Goal: Find specific page/section: Find specific page/section

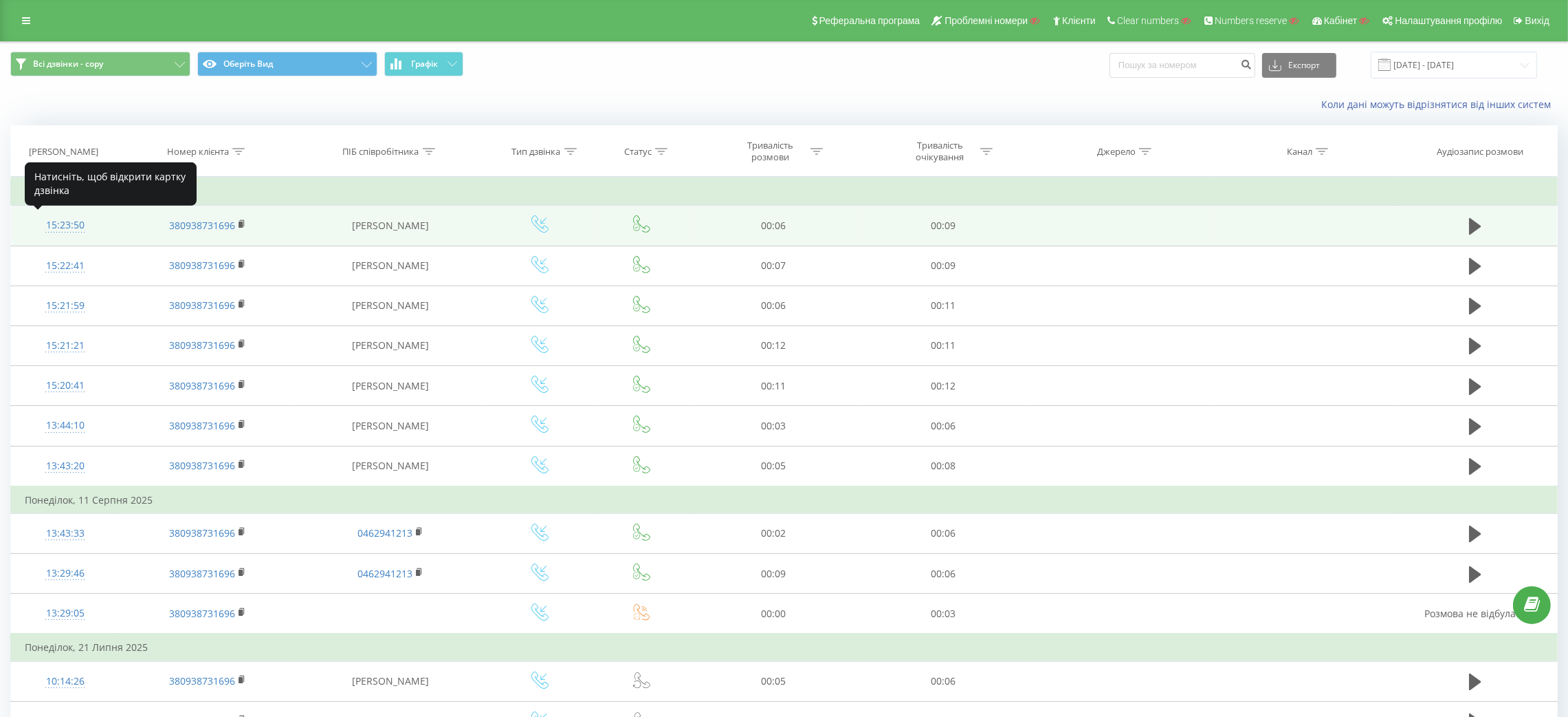
click at [76, 214] on div "15:23:50" at bounding box center [66, 226] width 81 height 27
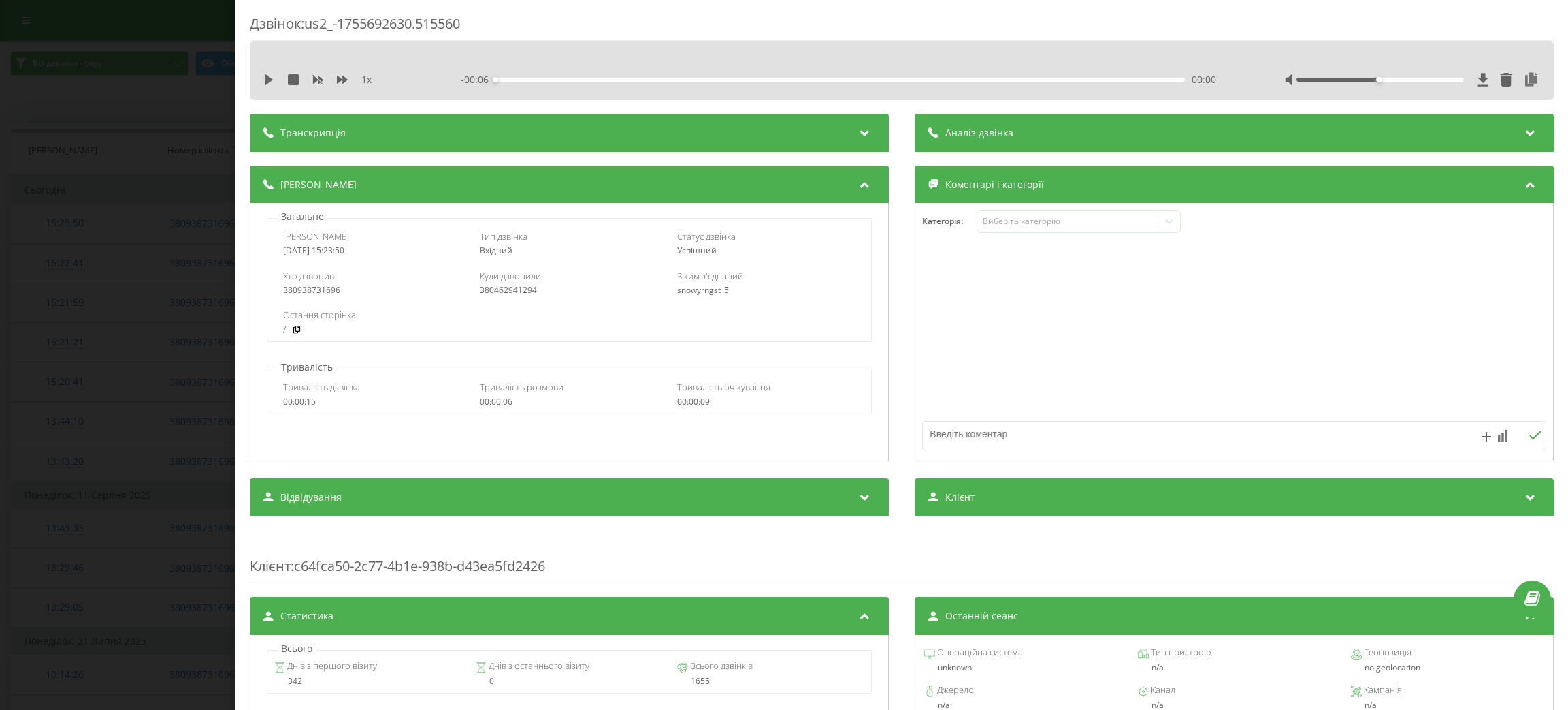
click at [857, 141] on div at bounding box center [866, 133] width 19 height 18
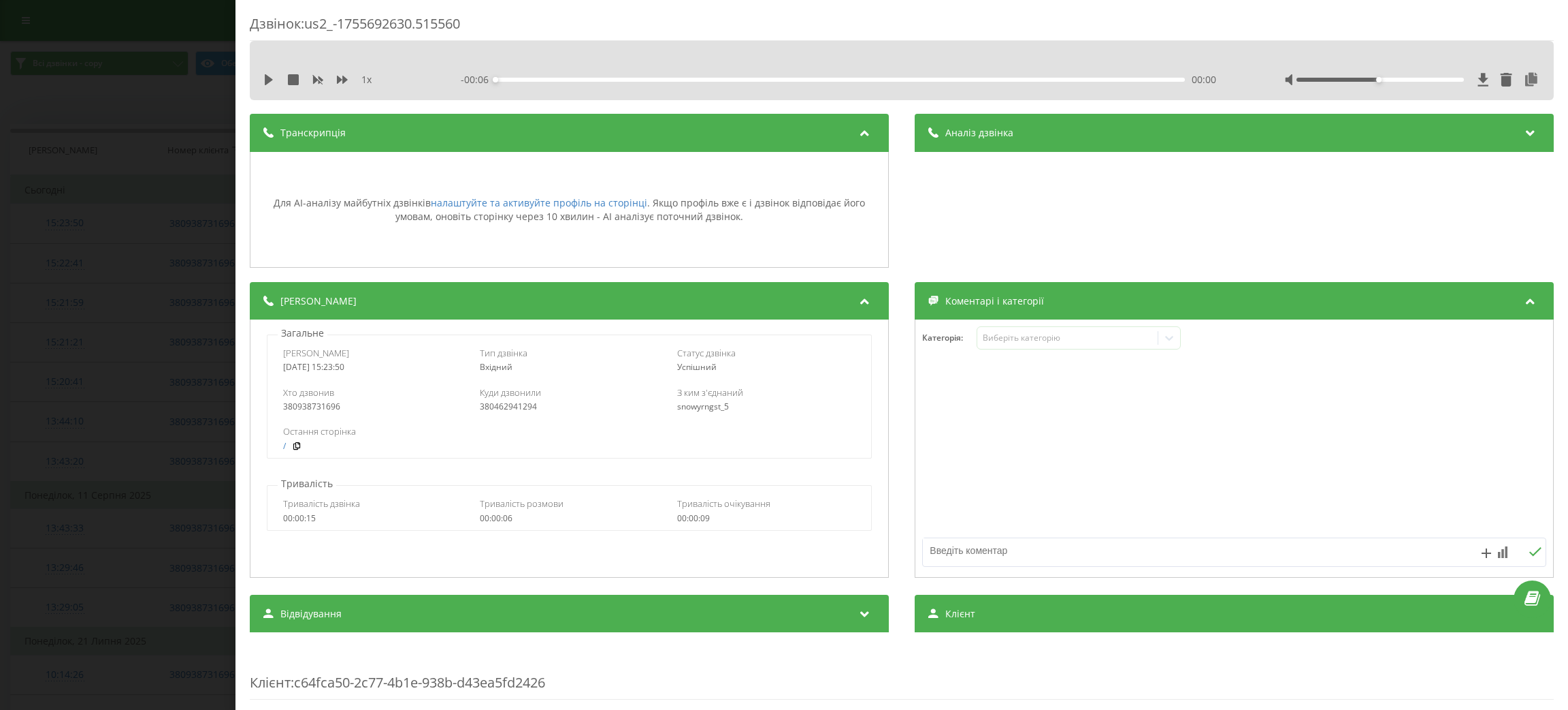
click at [857, 141] on div at bounding box center [866, 133] width 19 height 18
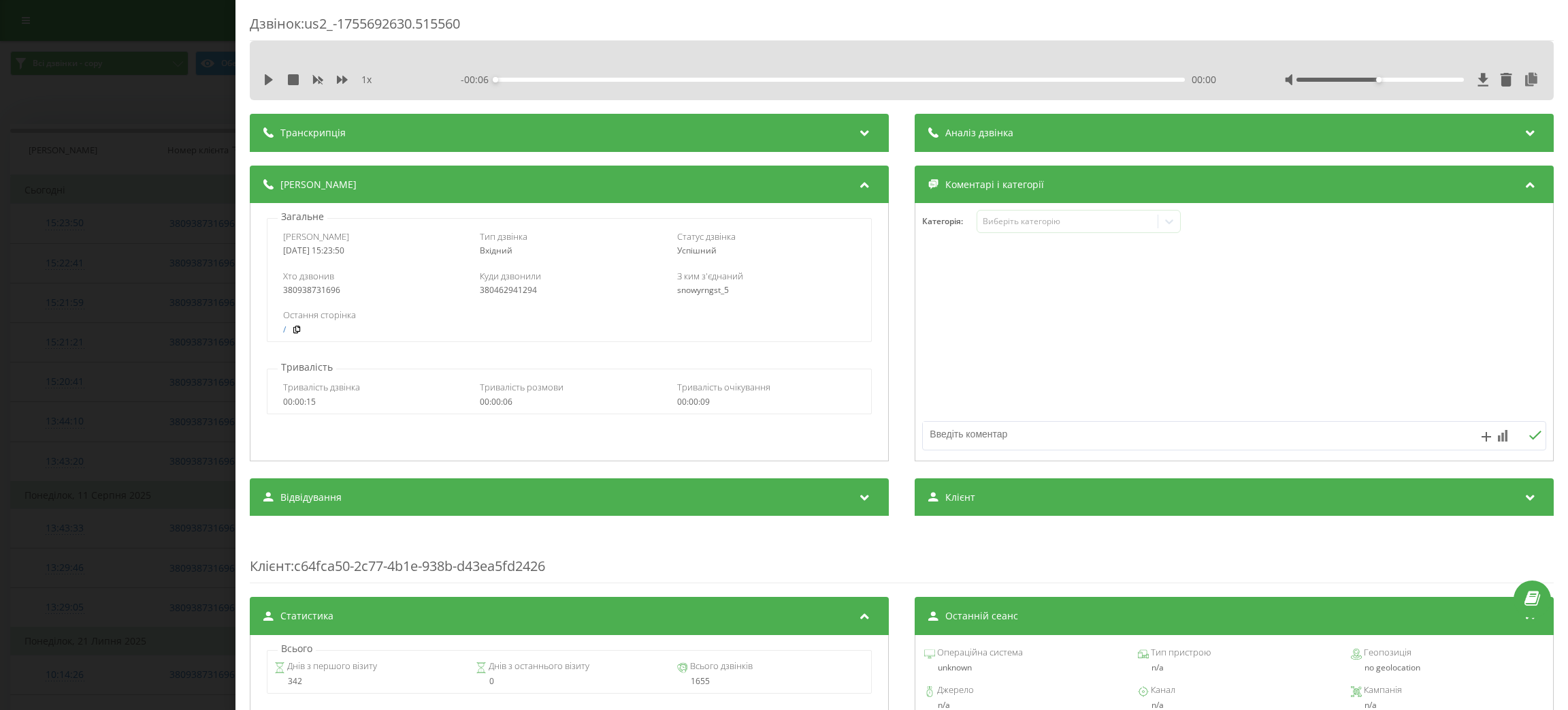
click at [55, 47] on div "Дзвінок : us2_-1755692630.515560 1 x - 00:06 00:00 00:00 Транскрипція Для AI-ан…" at bounding box center [784, 355] width 1568 height 710
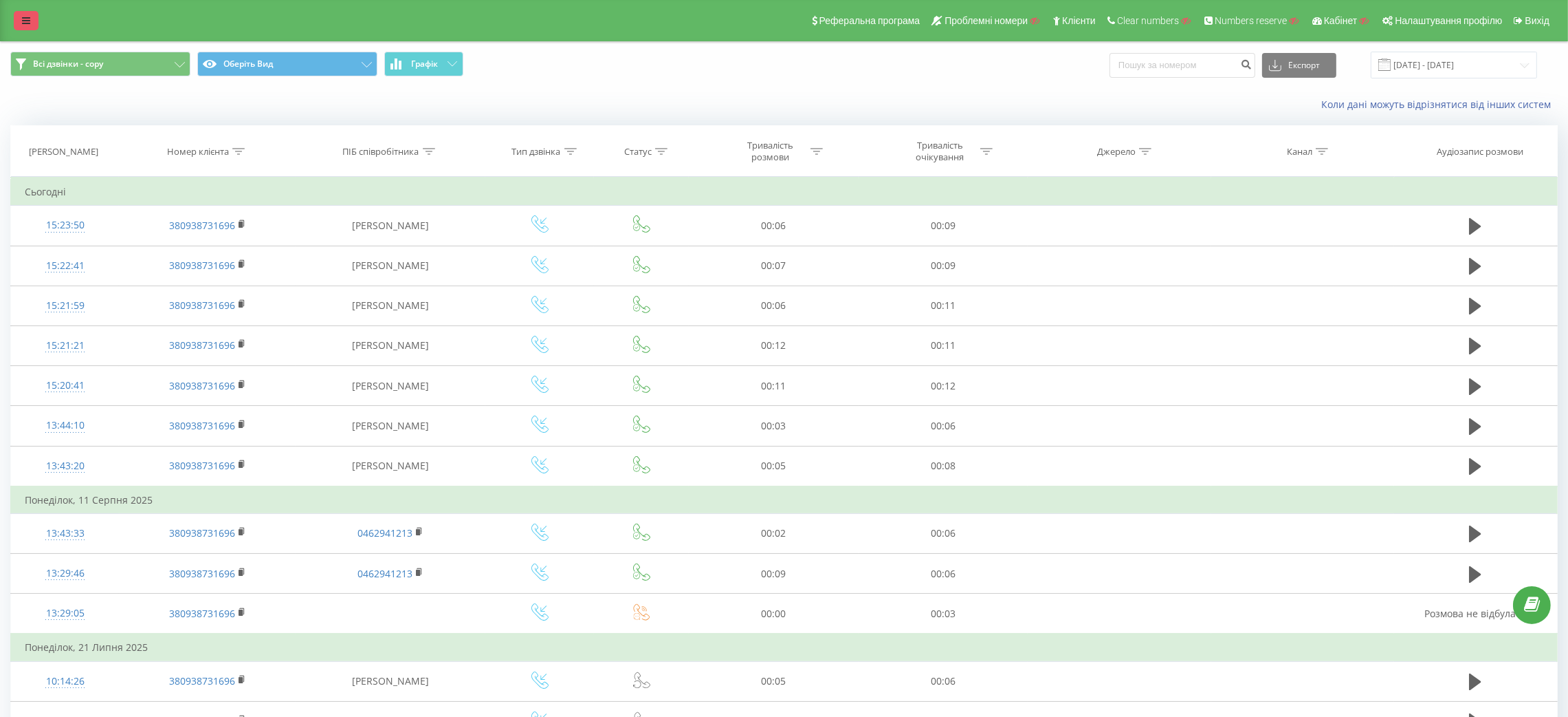
click at [27, 18] on icon at bounding box center [25, 21] width 8 height 10
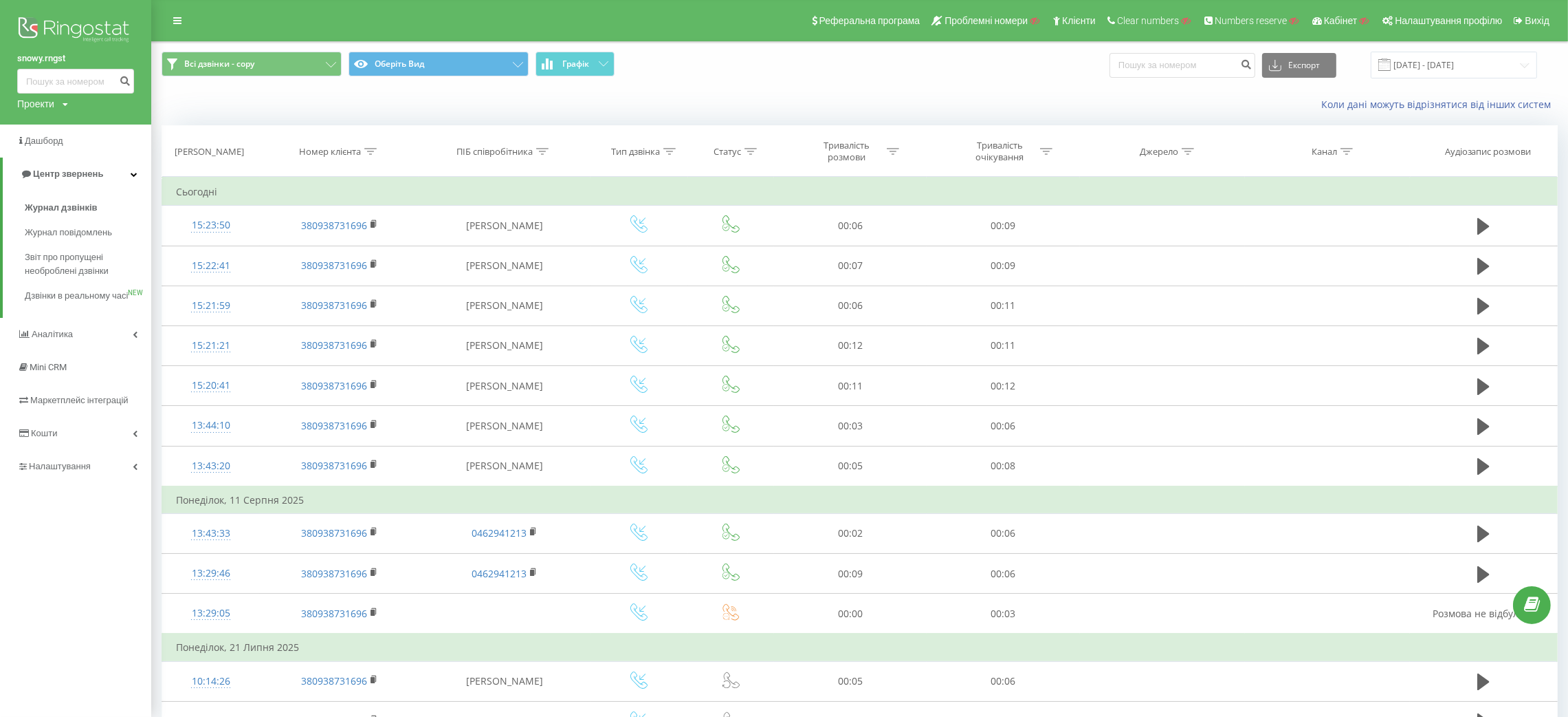
scroll to position [37, 0]
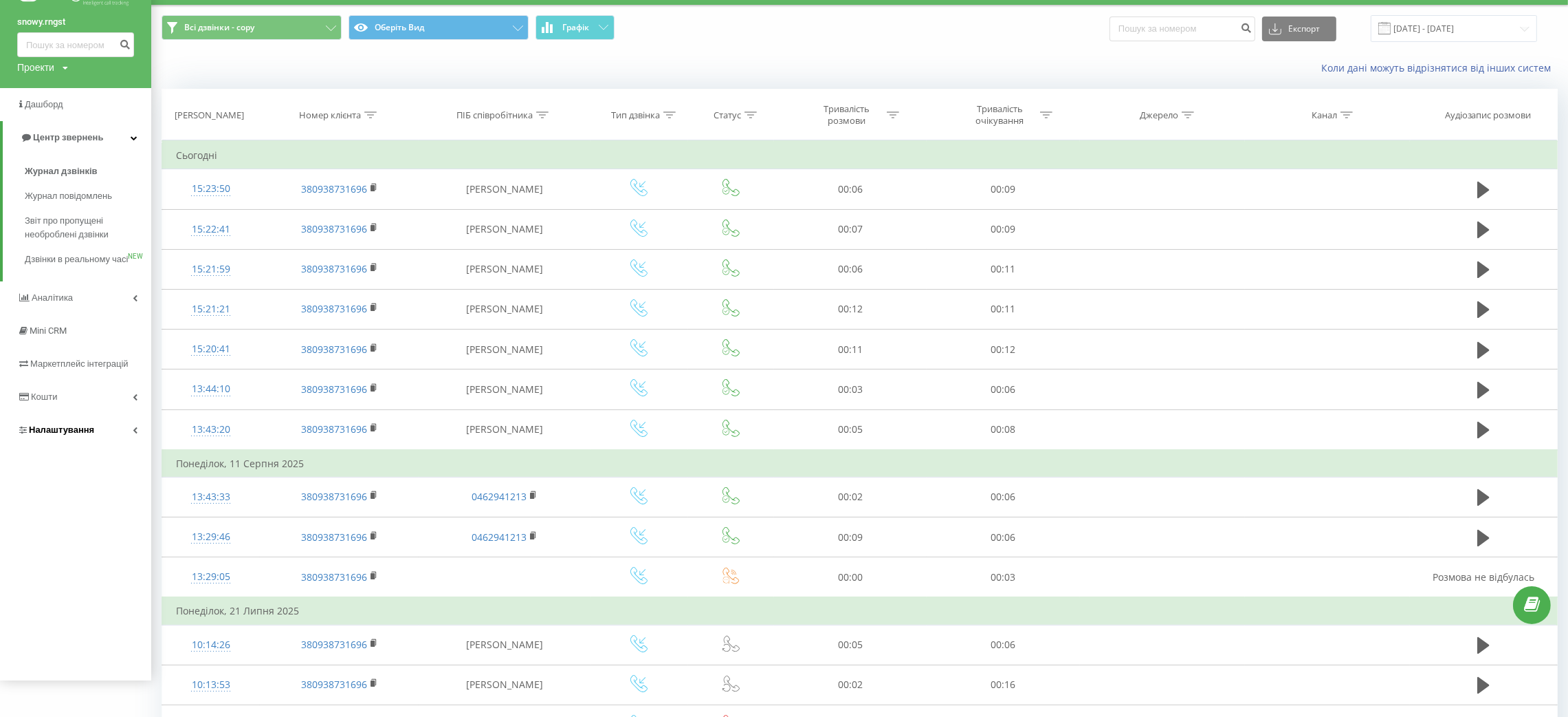
click at [98, 441] on link "Налаштування" at bounding box center [75, 429] width 151 height 33
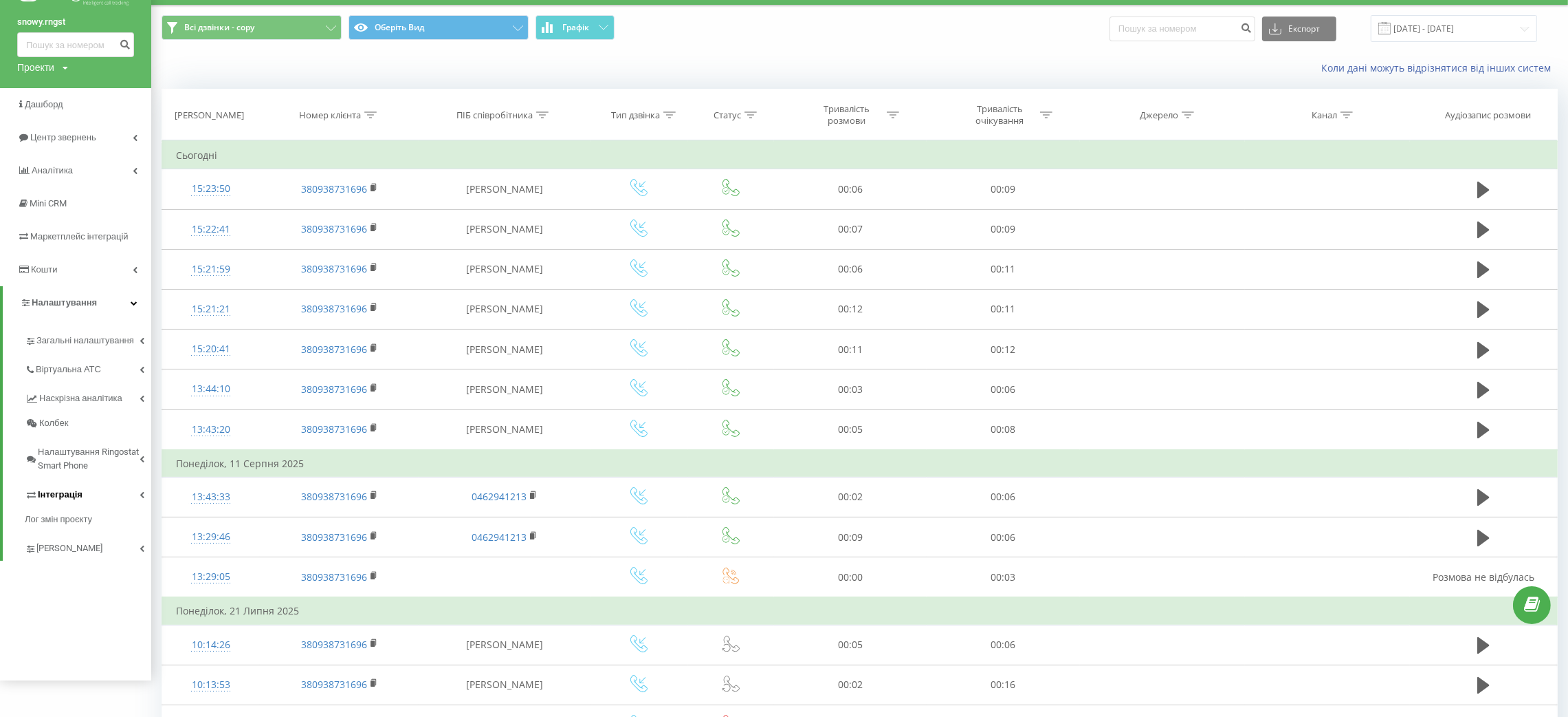
click at [104, 491] on link "Інтеграція" at bounding box center [88, 492] width 127 height 29
click at [79, 535] on span "Ringostat API" at bounding box center [69, 538] width 54 height 13
